Goal: Task Accomplishment & Management: Manage account settings

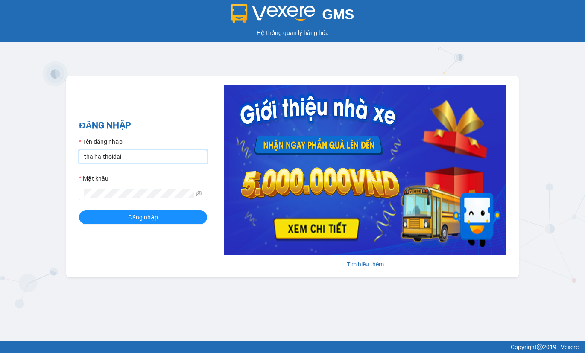
click at [141, 161] on input "thaiha.thoidai" at bounding box center [143, 157] width 128 height 14
click at [140, 153] on input "thaiha.thoidai" at bounding box center [143, 157] width 128 height 14
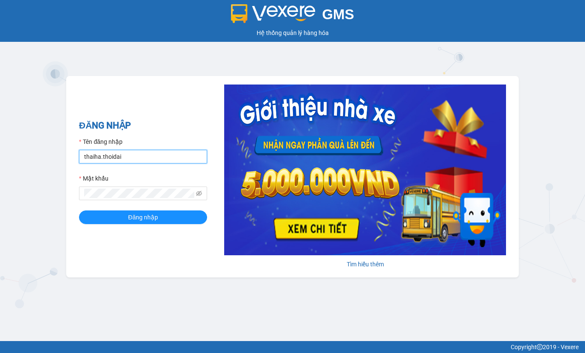
click at [140, 153] on input "thaiha.thoidai" at bounding box center [143, 157] width 128 height 14
click at [142, 153] on input "thaiha.thoidai" at bounding box center [143, 157] width 128 height 14
click at [132, 146] on div "Tên đăng nhập" at bounding box center [143, 143] width 128 height 13
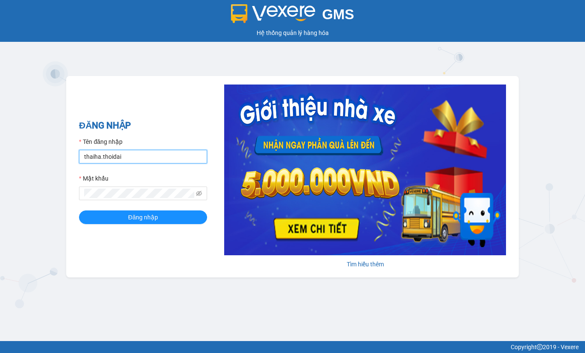
click at [136, 160] on input "thaiha.thoidai" at bounding box center [143, 157] width 128 height 14
type input "thuyhang.thoidai"
